Goal: Task Accomplishment & Management: Manage account settings

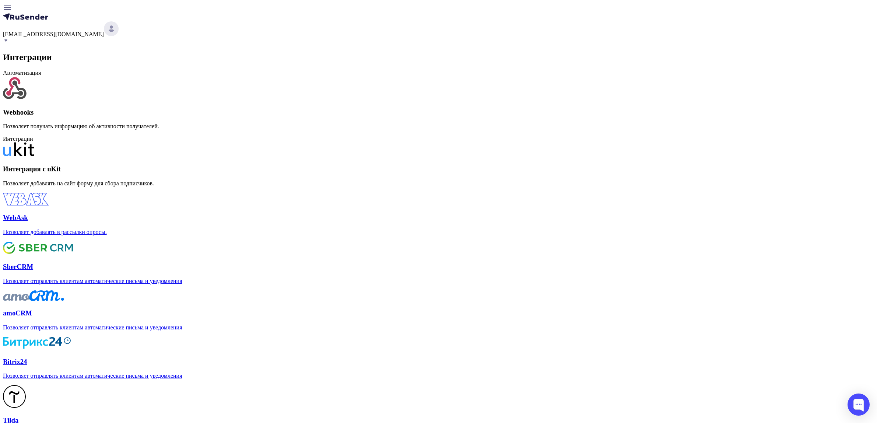
scroll to position [83, 0]
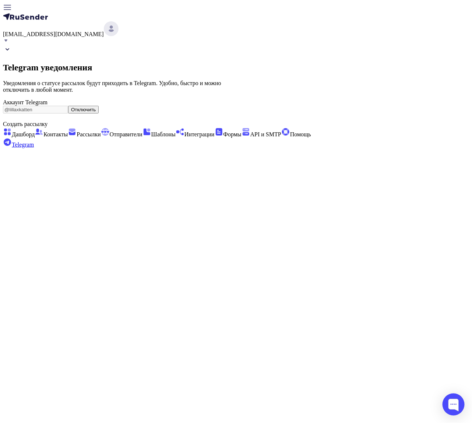
click at [68, 131] on span "Рассылки" at bounding box center [84, 134] width 33 height 6
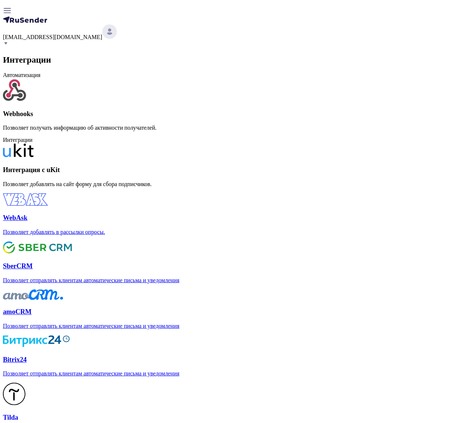
scroll to position [179, 0]
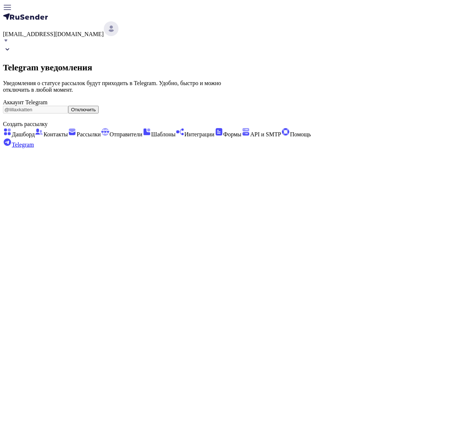
click at [99, 111] on button "Отключить" at bounding box center [83, 110] width 31 height 8
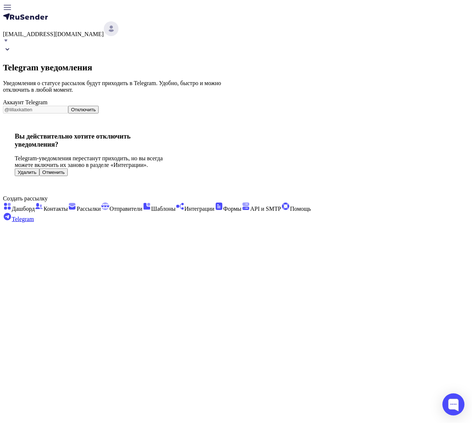
click at [39, 176] on button "Удалить" at bounding box center [27, 172] width 25 height 8
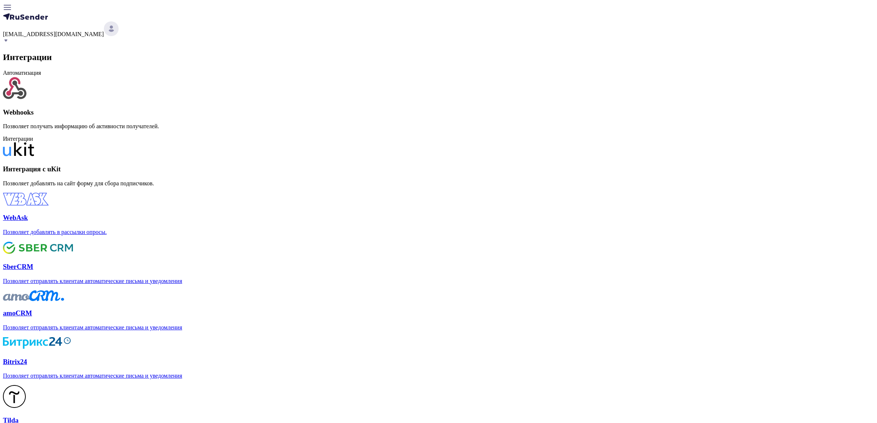
scroll to position [83, 0]
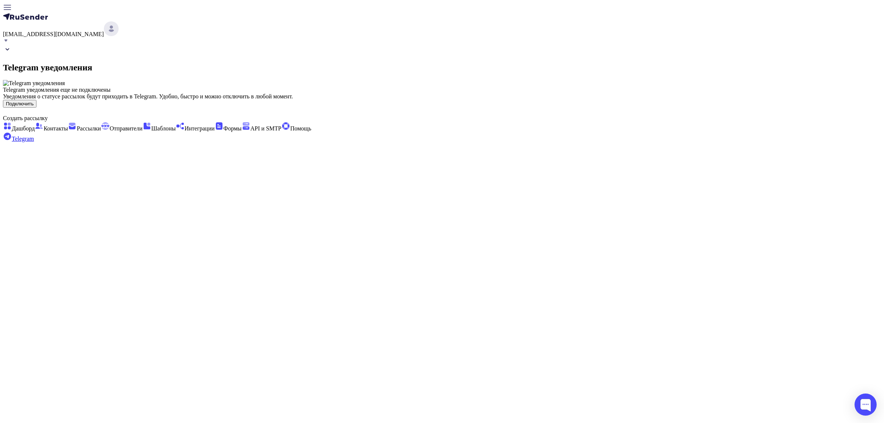
click at [36, 108] on button "Подключить" at bounding box center [20, 104] width 34 height 8
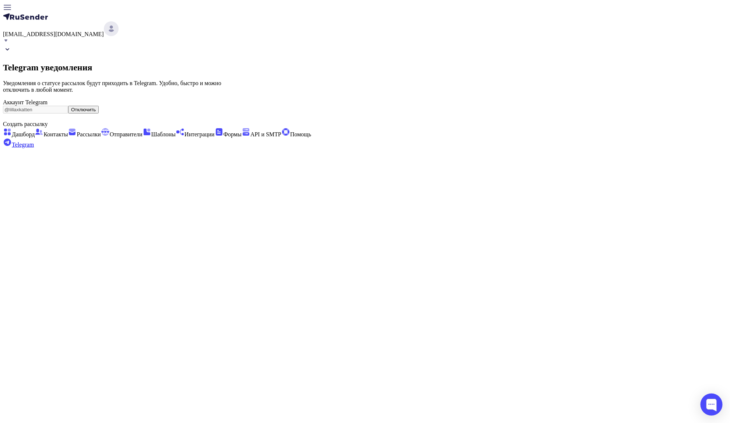
click at [429, 102] on div "Аккаунт Telegram @lillaxkatten Отключить" at bounding box center [365, 106] width 724 height 14
click at [99, 111] on button "Отключить" at bounding box center [83, 110] width 31 height 8
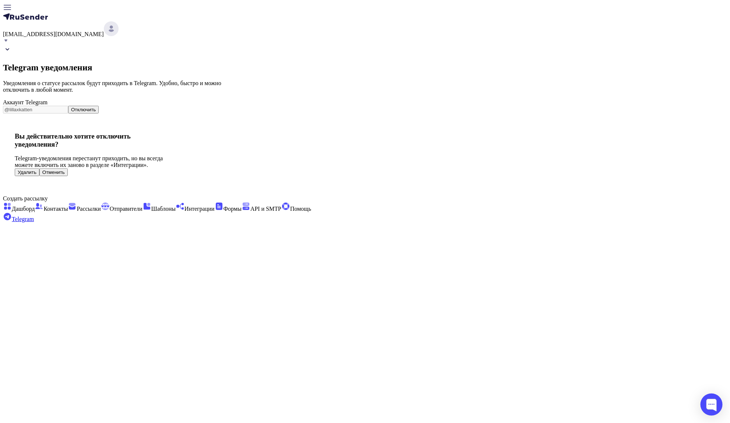
click at [39, 176] on button "Удалить" at bounding box center [27, 172] width 25 height 8
